Goal: Information Seeking & Learning: Learn about a topic

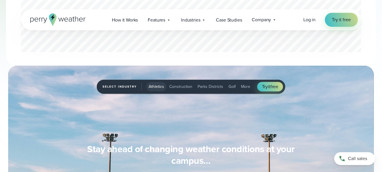
scroll to position [428, 0]
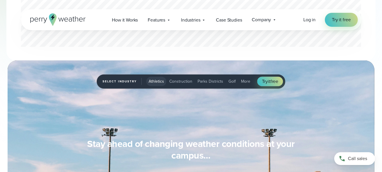
click at [155, 80] on span "Athletics" at bounding box center [156, 81] width 15 height 6
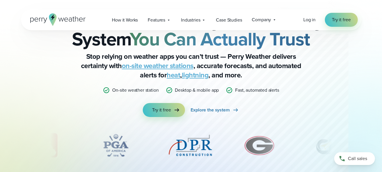
scroll to position [0, 0]
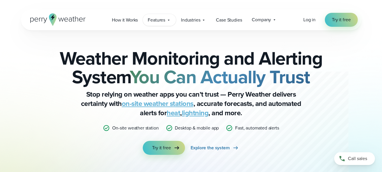
click at [171, 19] on icon at bounding box center [168, 20] width 5 height 5
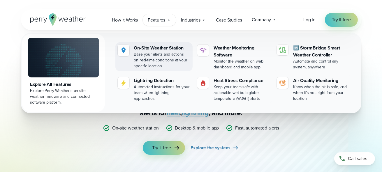
click at [141, 48] on div "On-Site Weather Station" at bounding box center [162, 48] width 56 height 7
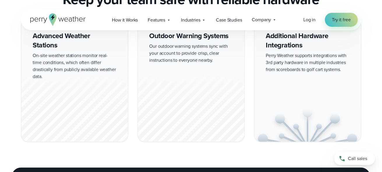
scroll to position [505, 0]
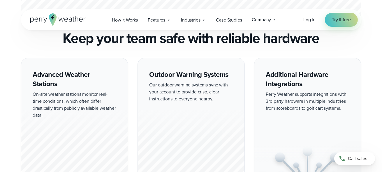
click at [67, 75] on div "Advanced Weather Stations On-site weather stations monitor real-time conditions…" at bounding box center [74, 119] width 107 height 123
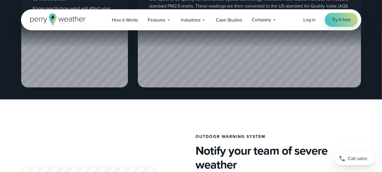
scroll to position [816, 0]
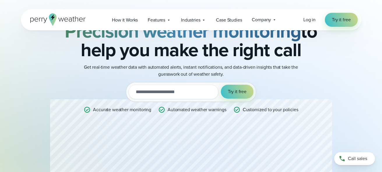
scroll to position [78, 0]
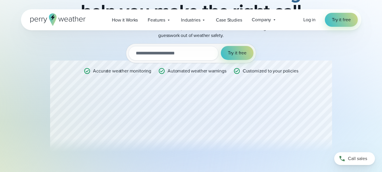
click at [272, 103] on div "Professional Weather Station Precision weather monitoring to help you make the …" at bounding box center [191, 64] width 282 height 186
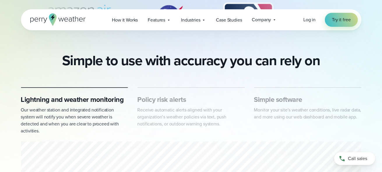
scroll to position [272, 0]
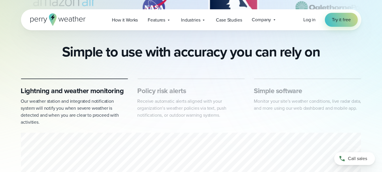
click at [89, 104] on p "Our weather station and integrated notification system will notify you when sev…" at bounding box center [74, 112] width 107 height 28
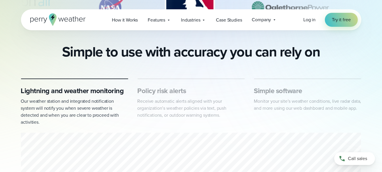
click at [89, 90] on h3 "Lightning and weather monitoring" at bounding box center [74, 90] width 107 height 9
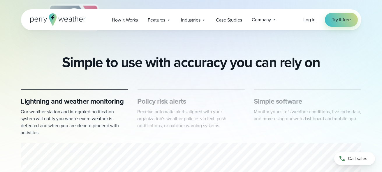
scroll to position [233, 0]
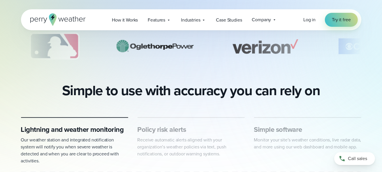
click at [170, 129] on h3 "Policy risk alerts" at bounding box center [191, 129] width 107 height 9
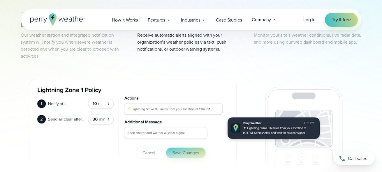
scroll to position [350, 0]
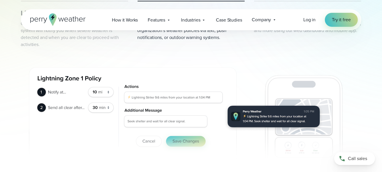
click at [82, 36] on p "Our weather station and integrated notification system will notify you when sev…" at bounding box center [74, 34] width 107 height 28
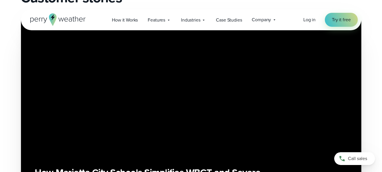
scroll to position [894, 0]
